Goal: Task Accomplishment & Management: Manage account settings

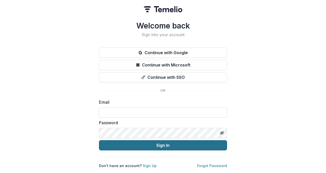
type input "**********"
click at [171, 144] on button "Sign In" at bounding box center [163, 145] width 128 height 10
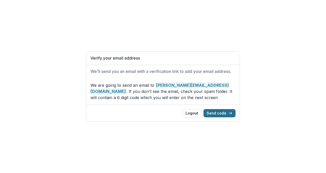
click at [221, 112] on button "Send code" at bounding box center [219, 113] width 32 height 8
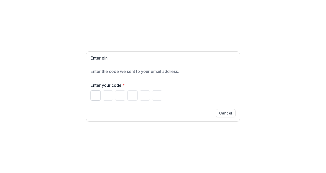
click at [92, 96] on input "Please enter your pin code" at bounding box center [95, 95] width 10 height 10
type input "*"
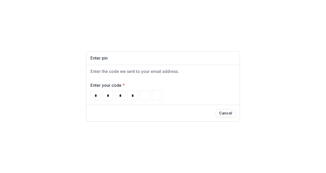
type input "*"
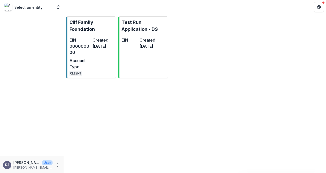
click at [89, 20] on p "Clif Family Foundation" at bounding box center [91, 26] width 44 height 14
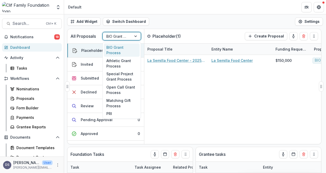
click at [135, 36] on div at bounding box center [135, 36] width 9 height 8
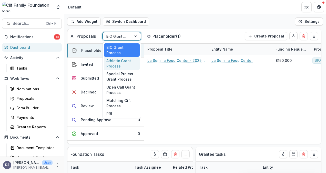
click at [117, 61] on div "Athletic Grant Process" at bounding box center [122, 63] width 36 height 13
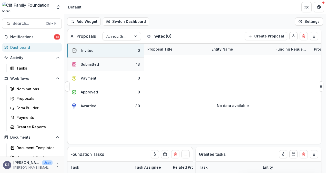
click at [89, 65] on div "Submitted" at bounding box center [90, 63] width 18 height 5
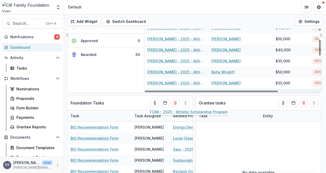
scroll to position [28, 0]
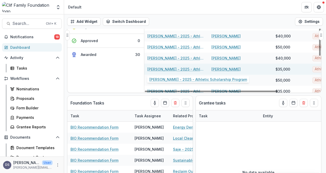
click at [163, 68] on link "[PERSON_NAME] - 2025 - Athletic Scholarship Program" at bounding box center [176, 68] width 58 height 5
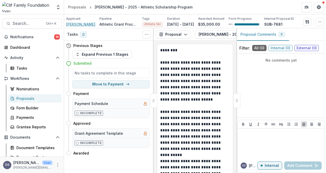
click at [81, 25] on span "[PERSON_NAME]" at bounding box center [80, 24] width 29 height 5
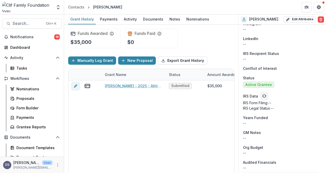
scroll to position [298, 0]
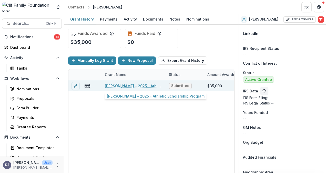
click at [121, 86] on link "[PERSON_NAME] - 2025 - Athletic Scholarship Program" at bounding box center [134, 85] width 58 height 5
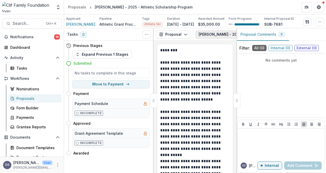
click at [213, 35] on button "[PERSON_NAME] - 2025 - Athletic Scholarship Program 1" at bounding box center [254, 34] width 119 height 8
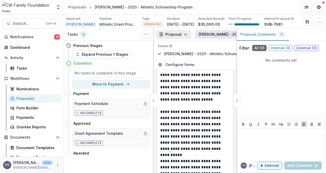
click at [185, 35] on polyline "button" at bounding box center [185, 35] width 3 height 2
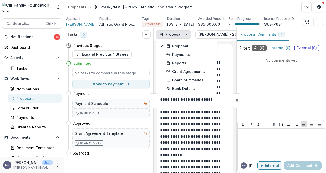
click at [185, 35] on polyline "button" at bounding box center [185, 35] width 3 height 2
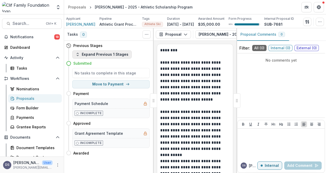
click at [85, 55] on button "Expand Previous 1 Stages" at bounding box center [101, 54] width 59 height 8
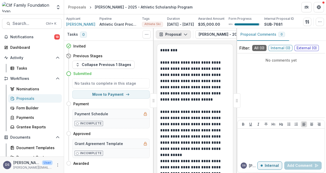
click at [184, 35] on icon "button" at bounding box center [185, 34] width 4 height 4
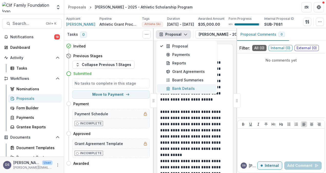
click at [181, 87] on div "Bank Details" at bounding box center [189, 88] width 47 height 5
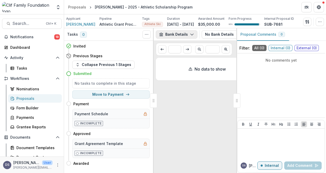
click at [190, 35] on icon "button" at bounding box center [192, 34] width 4 height 4
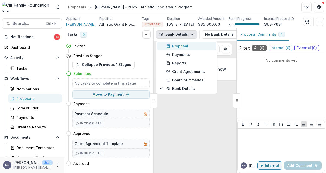
click at [175, 47] on div "Proposal" at bounding box center [189, 45] width 47 height 5
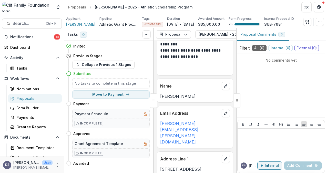
scroll to position [256, 0]
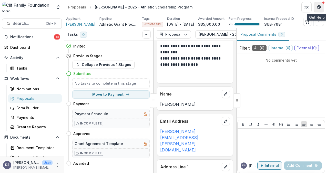
click at [317, 7] on icon "Get Help" at bounding box center [319, 7] width 4 height 4
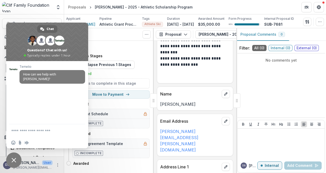
click at [47, 7] on div at bounding box center [27, 7] width 50 height 10
click at [14, 158] on span "Close chat" at bounding box center [14, 160] width 5 height 5
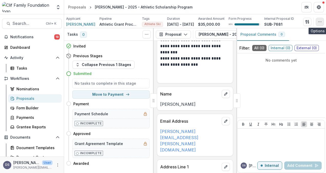
click at [318, 22] on icon "button" at bounding box center [320, 22] width 4 height 4
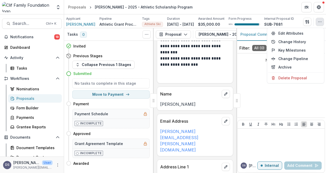
click at [320, 21] on icon "button" at bounding box center [320, 22] width 4 height 4
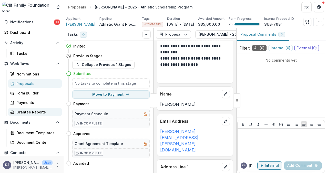
scroll to position [0, 0]
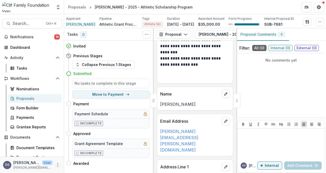
click at [56, 165] on icon "More" at bounding box center [58, 165] width 4 height 4
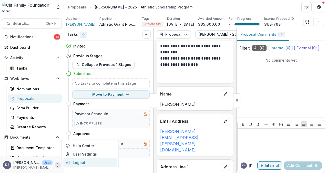
click at [80, 163] on button "Logout" at bounding box center [90, 162] width 55 height 8
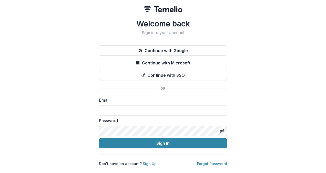
type input "**********"
